Goal: Task Accomplishment & Management: Manage account settings

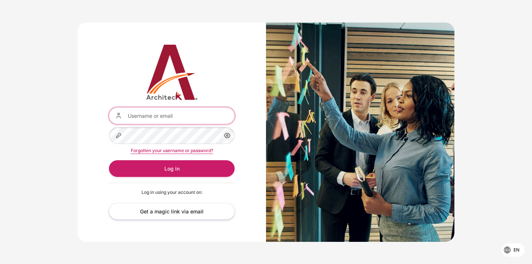
click at [151, 115] on input "Username or email" at bounding box center [172, 115] width 126 height 17
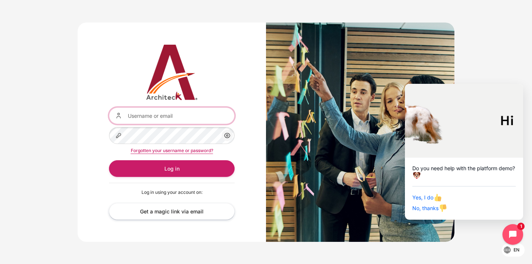
type input "[EMAIL_ADDRESS][DOMAIN_NAME]"
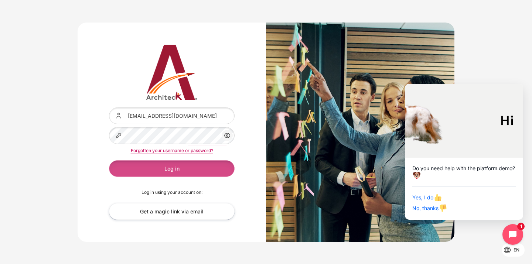
click at [168, 168] on button "Log in" at bounding box center [172, 168] width 126 height 17
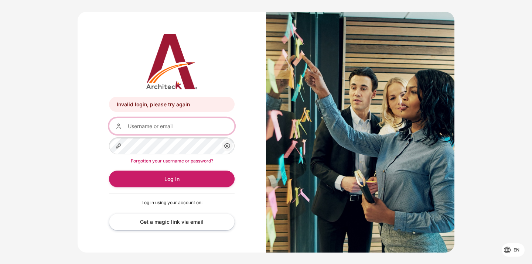
click at [170, 125] on input "Username or email" at bounding box center [172, 126] width 126 height 17
type input "[EMAIL_ADDRESS][DOMAIN_NAME]"
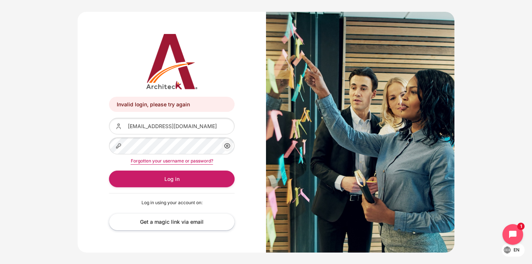
click at [168, 159] on link "Forgotten your username or password?" at bounding box center [172, 161] width 82 height 6
